Goal: Information Seeking & Learning: Understand process/instructions

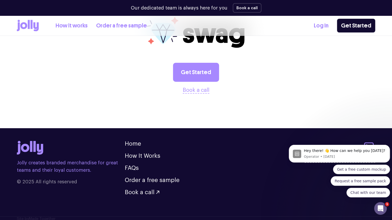
scroll to position [1068, 0]
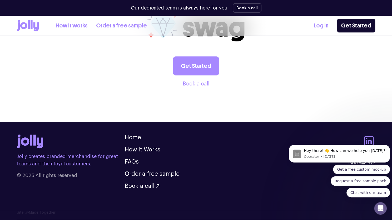
click at [142, 153] on ul "Home How It Works FAQs Order a free sample Book a call" at bounding box center [152, 161] width 55 height 54
click at [146, 147] on link "How It Works" at bounding box center [143, 150] width 36 height 6
click at [145, 151] on link "How It Works" at bounding box center [143, 150] width 36 height 6
click at [142, 150] on link "How It Works" at bounding box center [143, 150] width 36 height 6
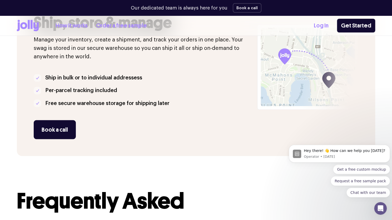
scroll to position [492, 0]
click at [327, 80] on div at bounding box center [331, 67] width 90 height 178
click at [284, 52] on img at bounding box center [307, 67] width 101 height 144
